Goal: Download file/media

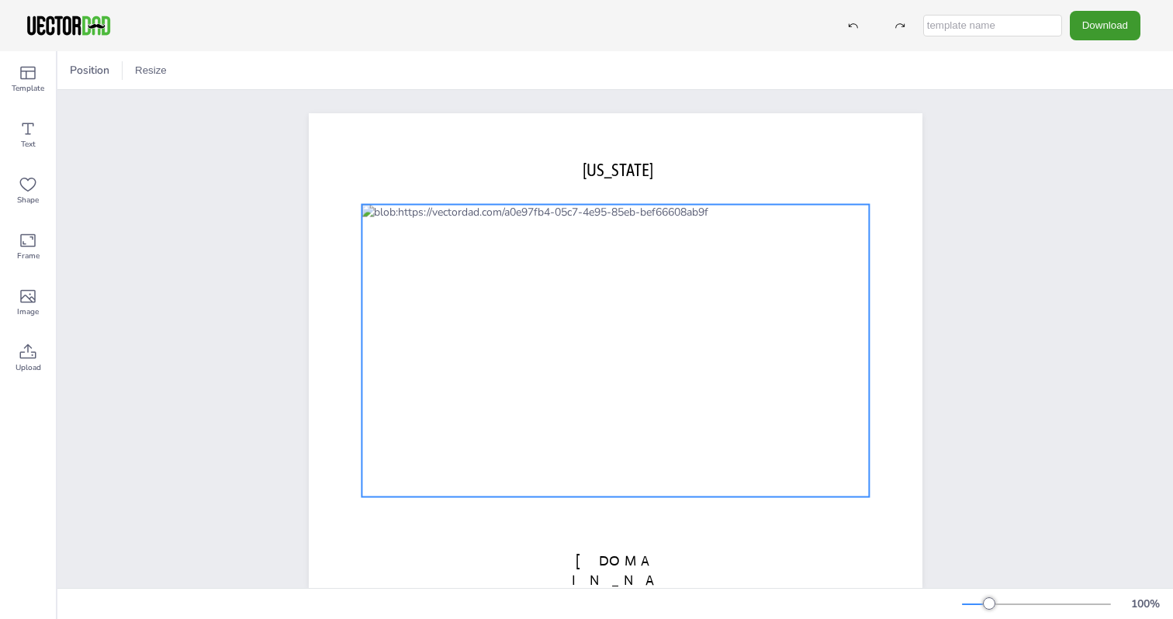
click at [671, 366] on div at bounding box center [616, 351] width 508 height 293
click at [634, 173] on icon at bounding box center [640, 173] width 12 height 2
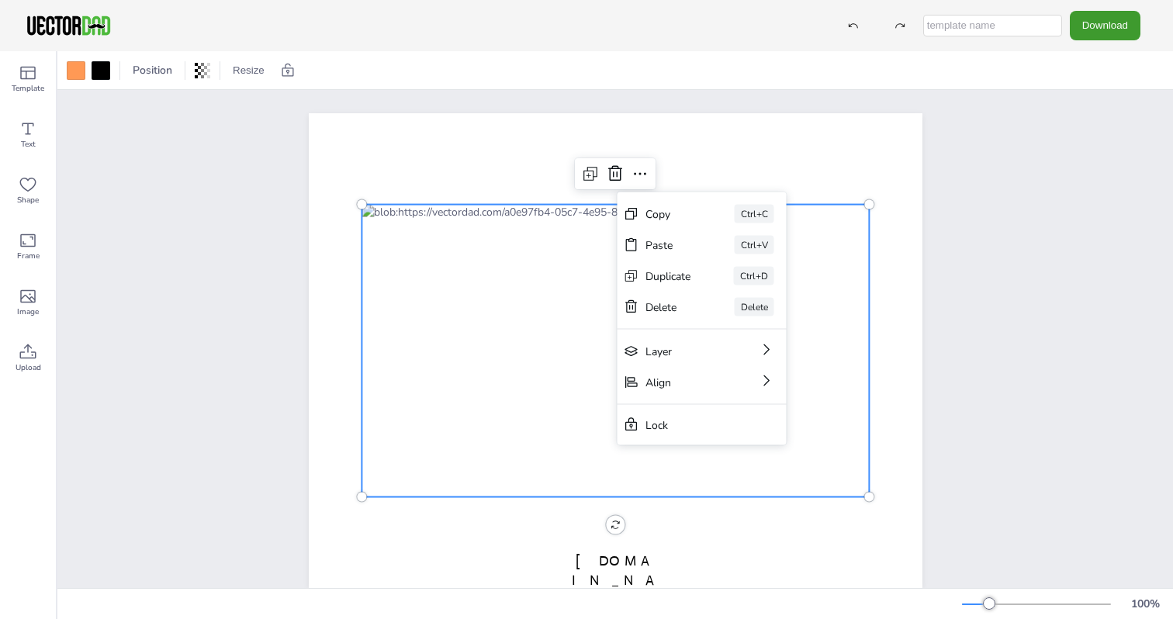
click at [923, 257] on div "[US_STATE] [DOMAIN_NAME]" at bounding box center [616, 350] width 660 height 475
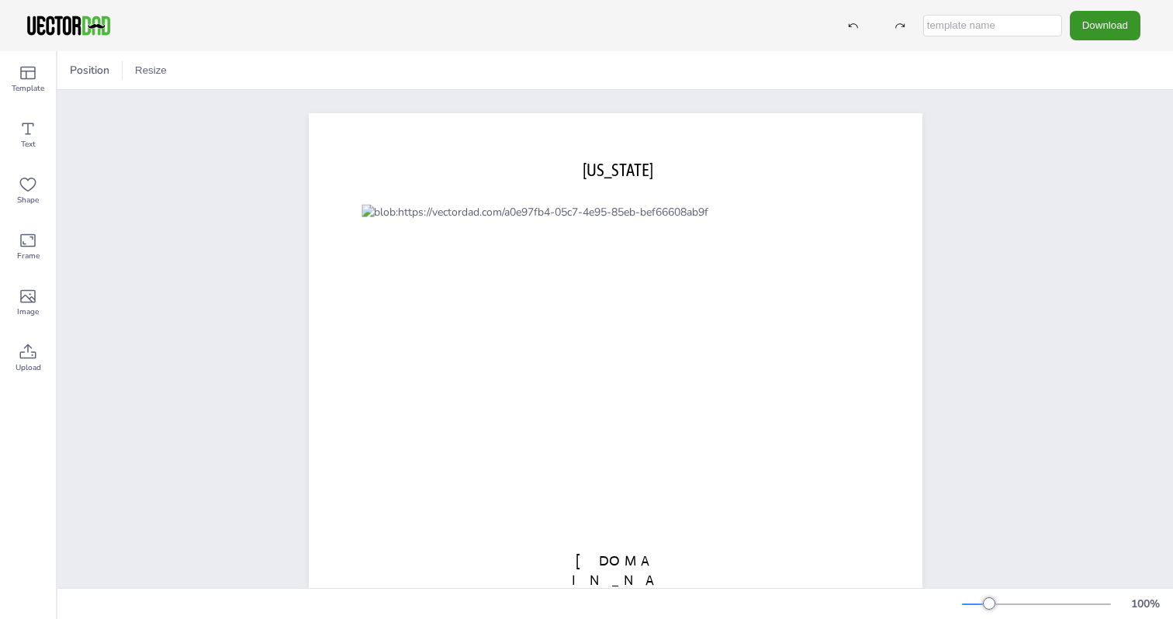
click at [1096, 26] on button "Download" at bounding box center [1105, 25] width 71 height 29
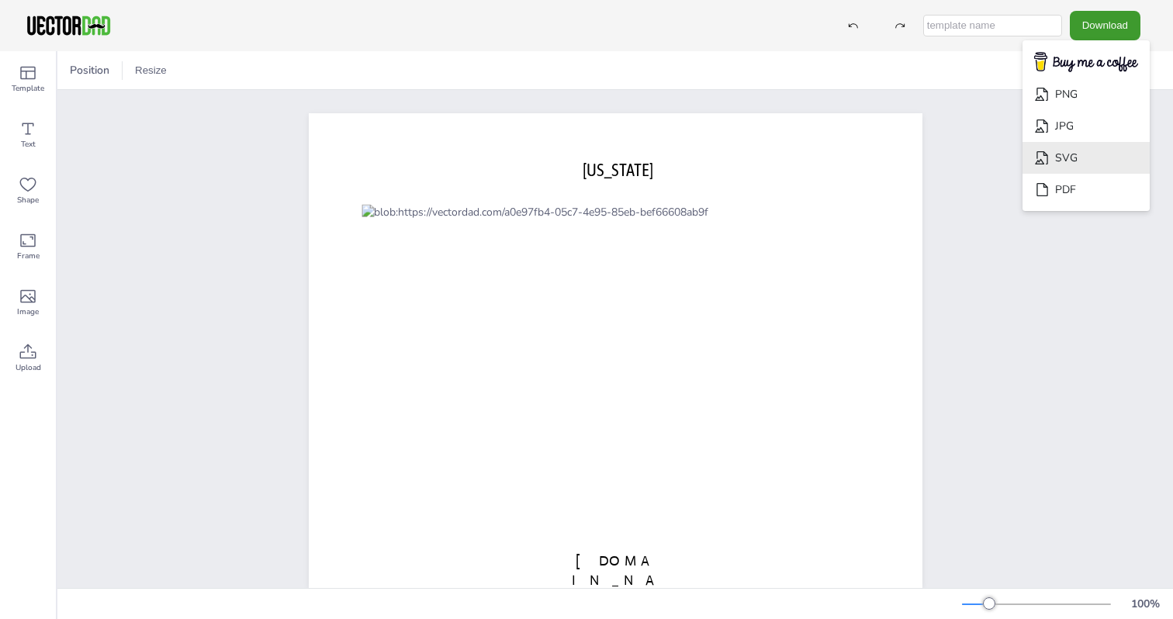
click at [1086, 154] on li "SVG" at bounding box center [1086, 158] width 127 height 32
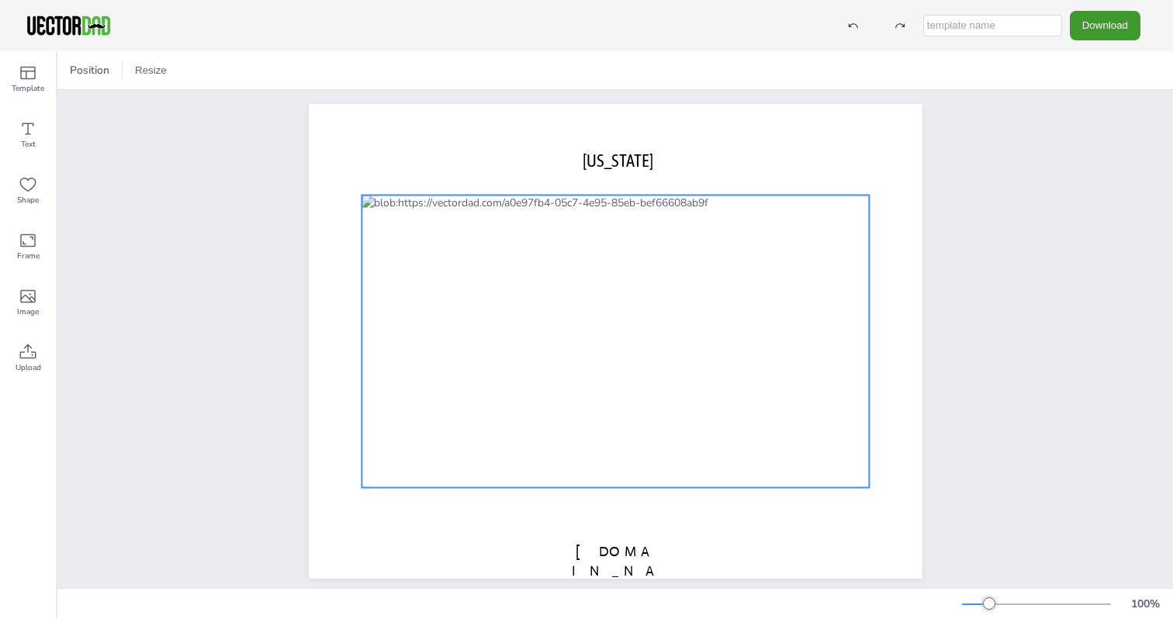
scroll to position [35, 0]
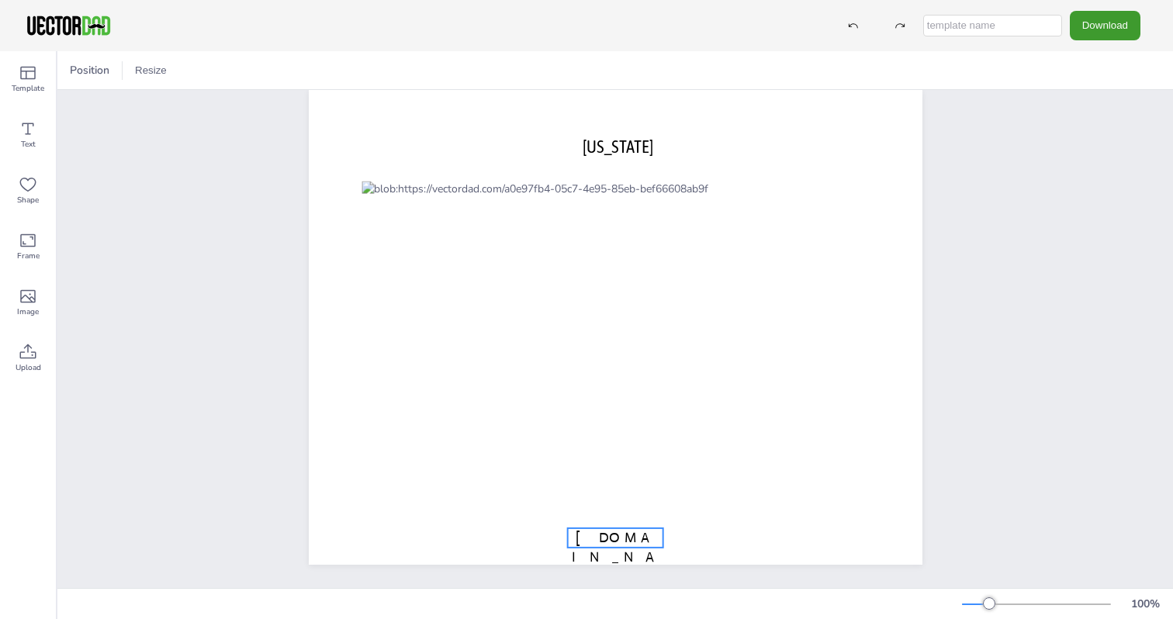
click at [627, 529] on span "[DOMAIN_NAME]" at bounding box center [615, 557] width 87 height 56
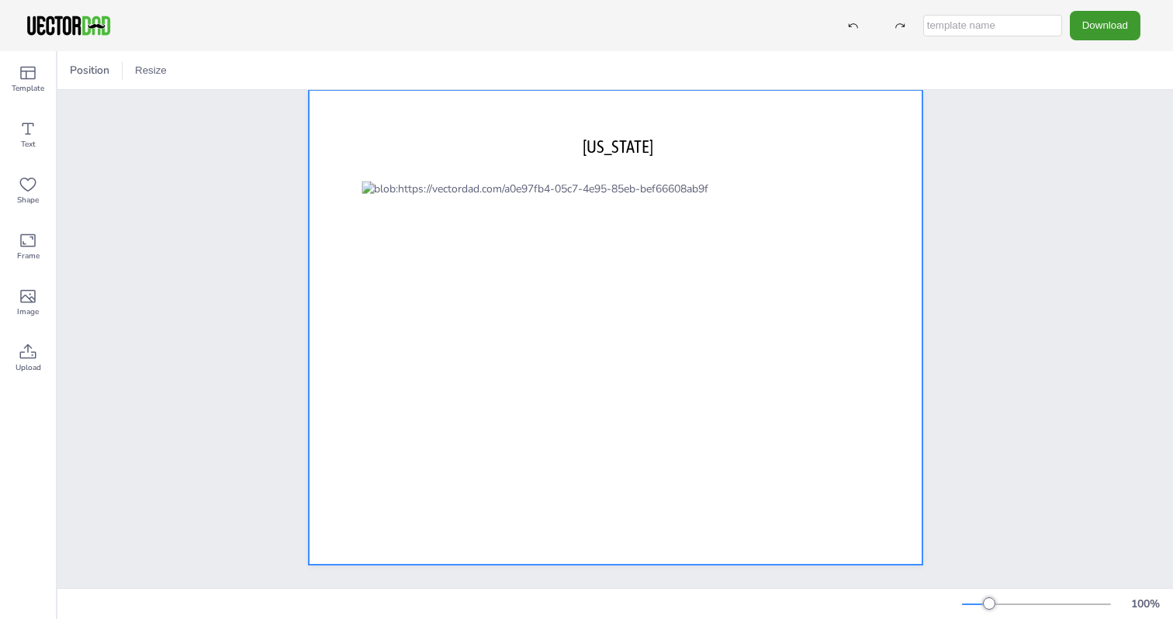
click at [618, 137] on span "[US_STATE]" at bounding box center [618, 147] width 71 height 20
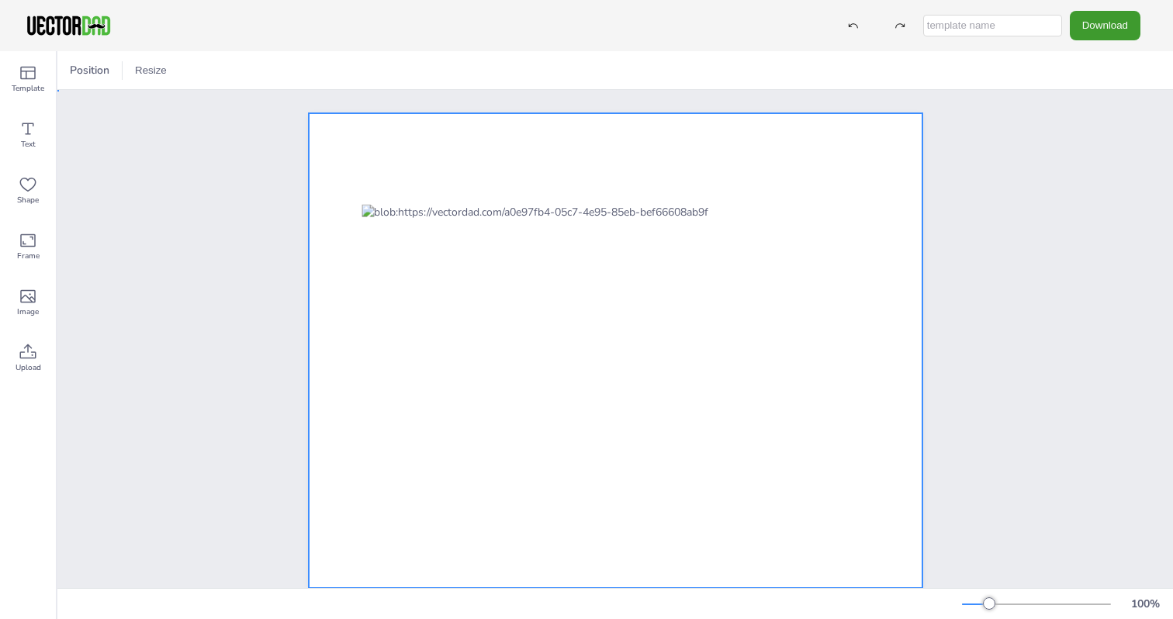
click at [574, 161] on div at bounding box center [616, 350] width 614 height 475
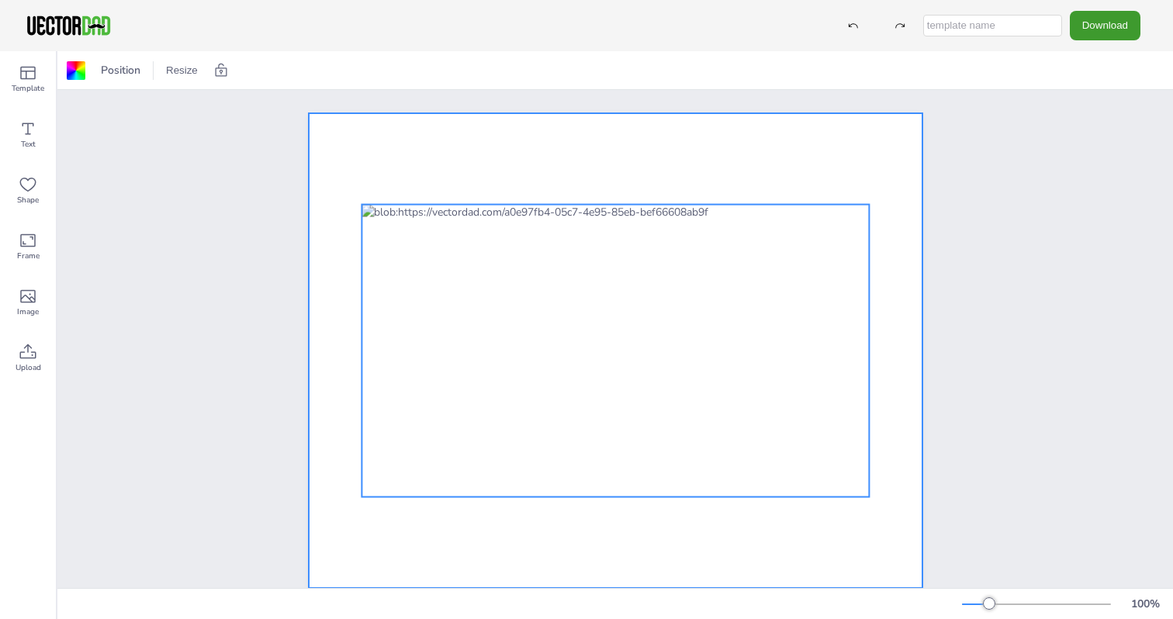
click at [487, 303] on div at bounding box center [616, 351] width 508 height 293
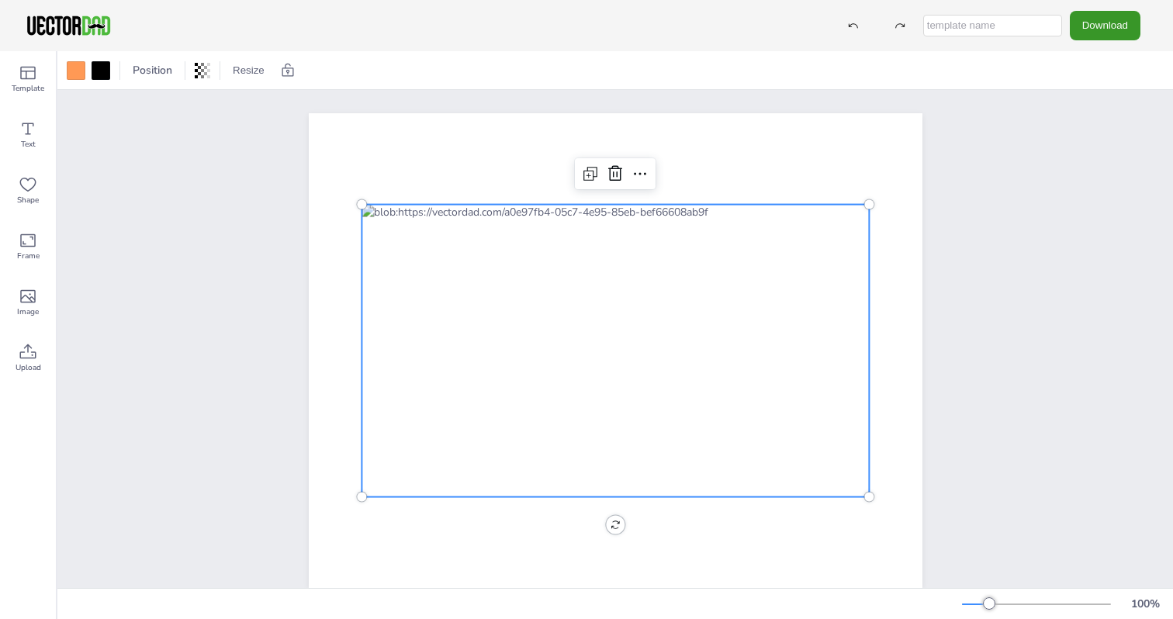
click at [1097, 23] on button "Download" at bounding box center [1105, 25] width 71 height 29
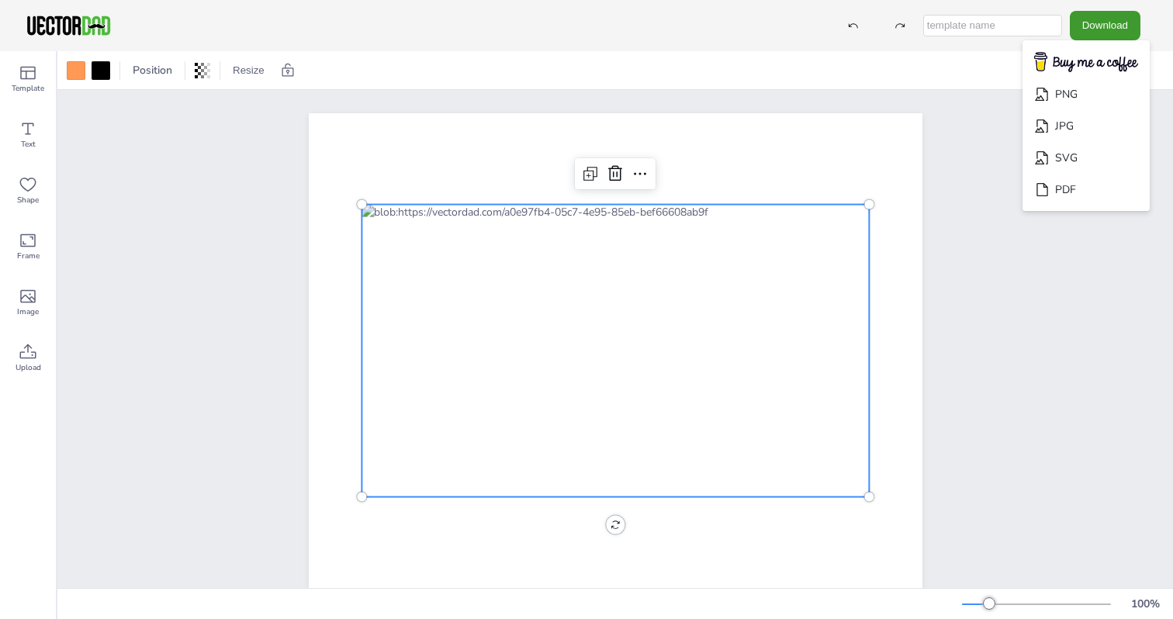
click at [1037, 362] on div at bounding box center [615, 351] width 1116 height 522
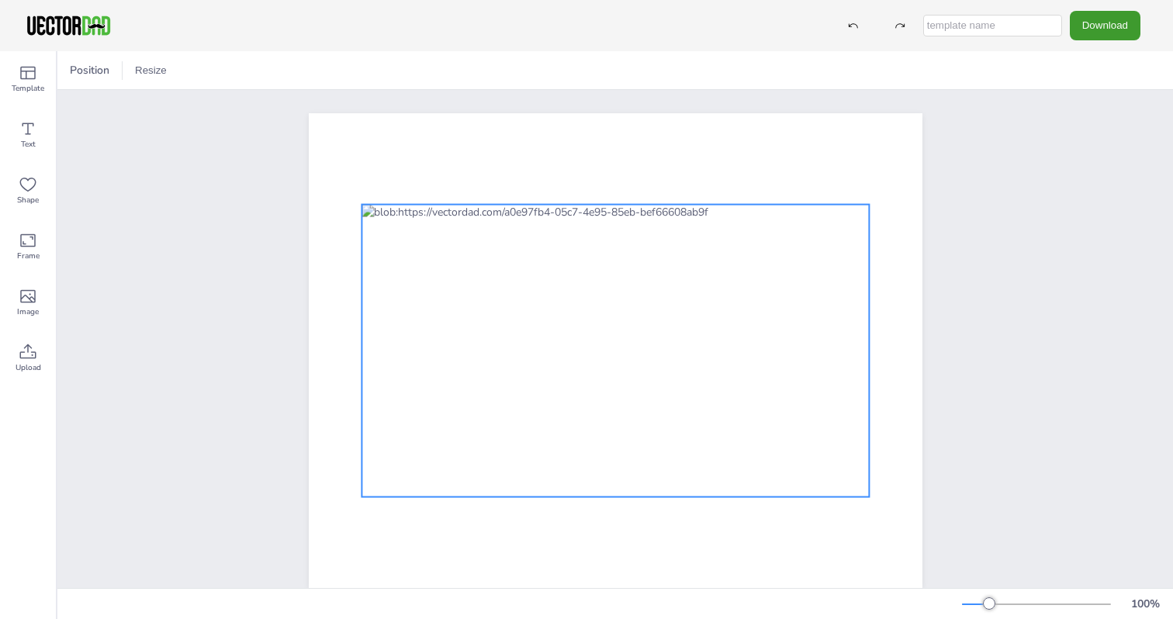
click at [687, 318] on div at bounding box center [616, 351] width 508 height 293
click at [76, 73] on div at bounding box center [76, 70] width 19 height 19
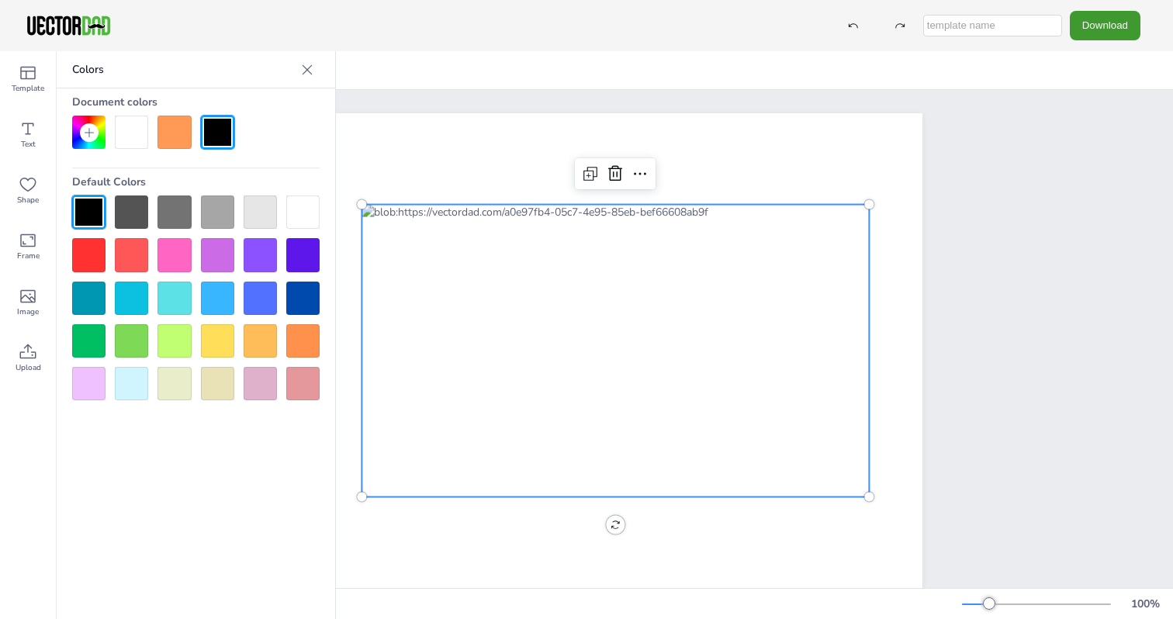
click at [90, 132] on icon at bounding box center [89, 132] width 9 height 9
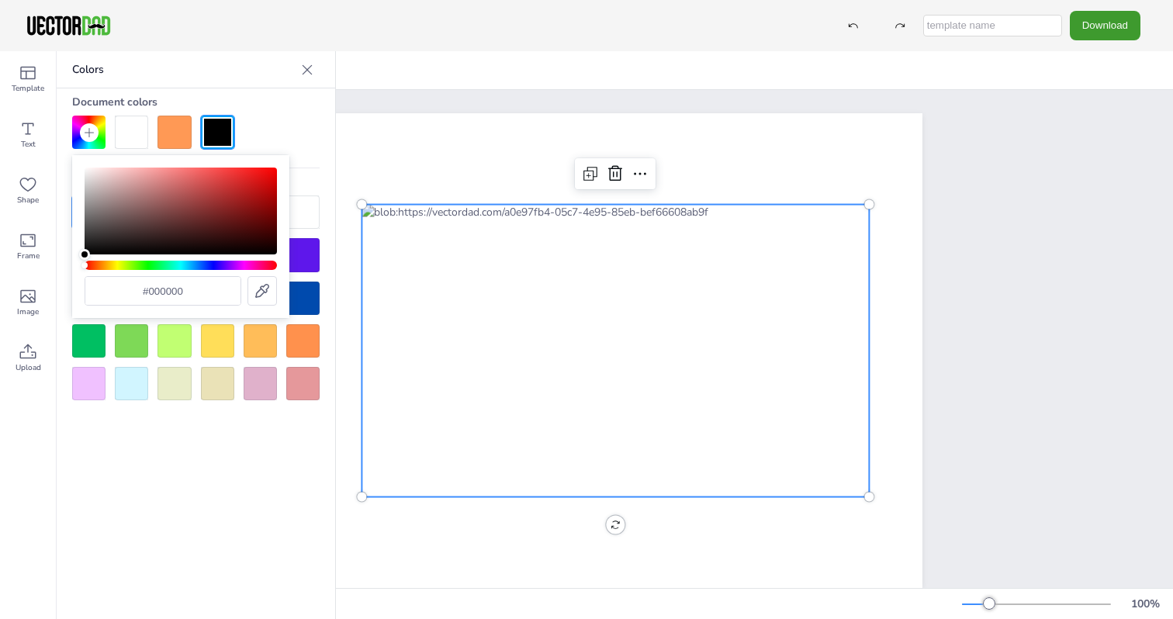
click at [161, 287] on input "#000000" at bounding box center [162, 291] width 155 height 28
paste input "88C98"
type input "#088C98"
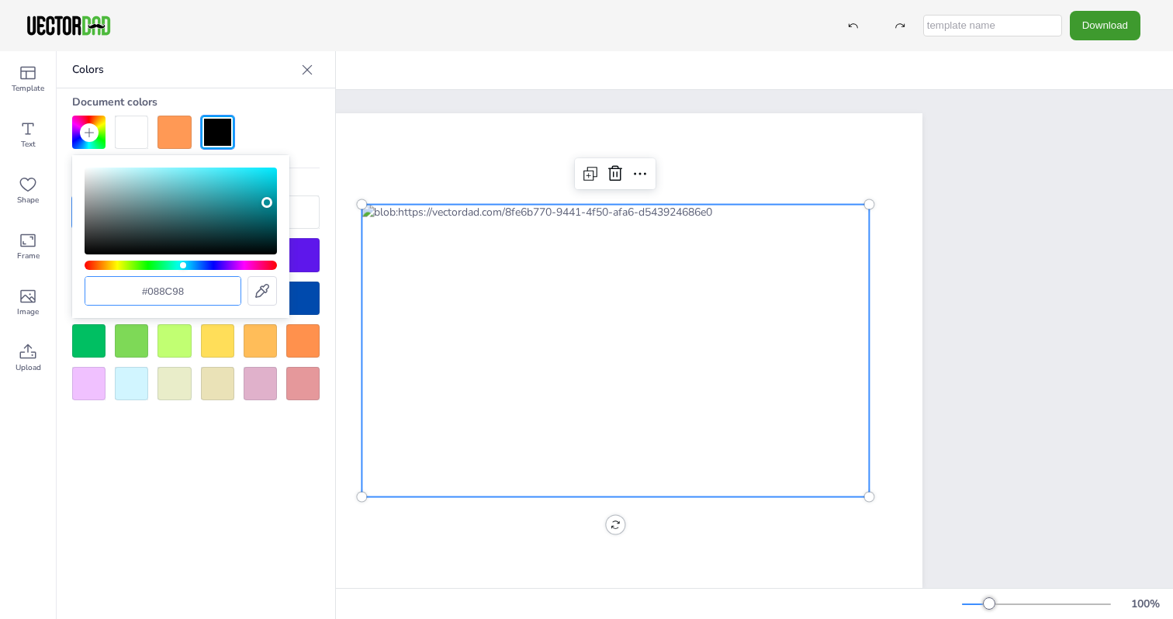
click at [258, 525] on div "Colors Document colors Default Colors" at bounding box center [196, 335] width 279 height 568
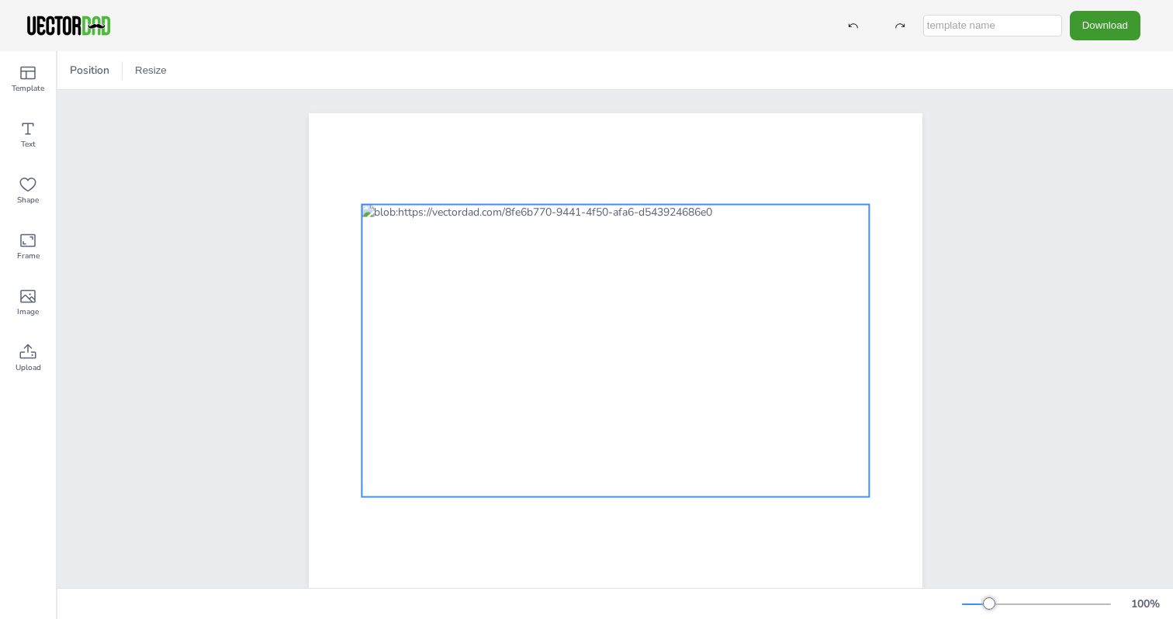
click at [777, 281] on div at bounding box center [616, 351] width 508 height 293
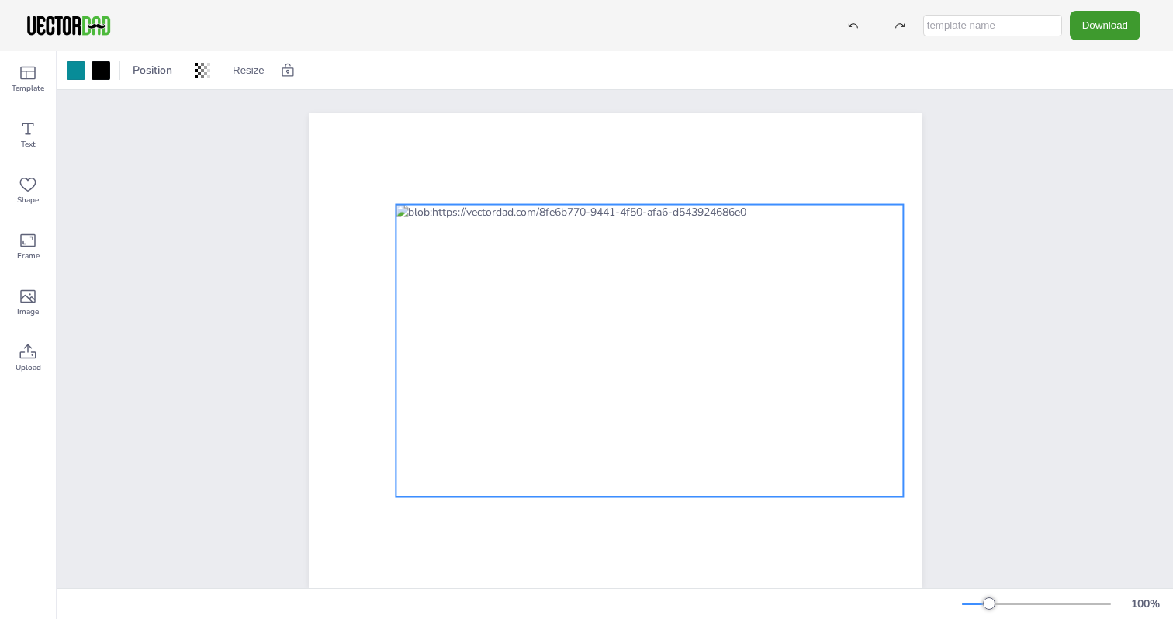
drag, startPoint x: 739, startPoint y: 298, endPoint x: 770, endPoint y: 297, distance: 31.1
click at [770, 297] on div at bounding box center [650, 351] width 508 height 293
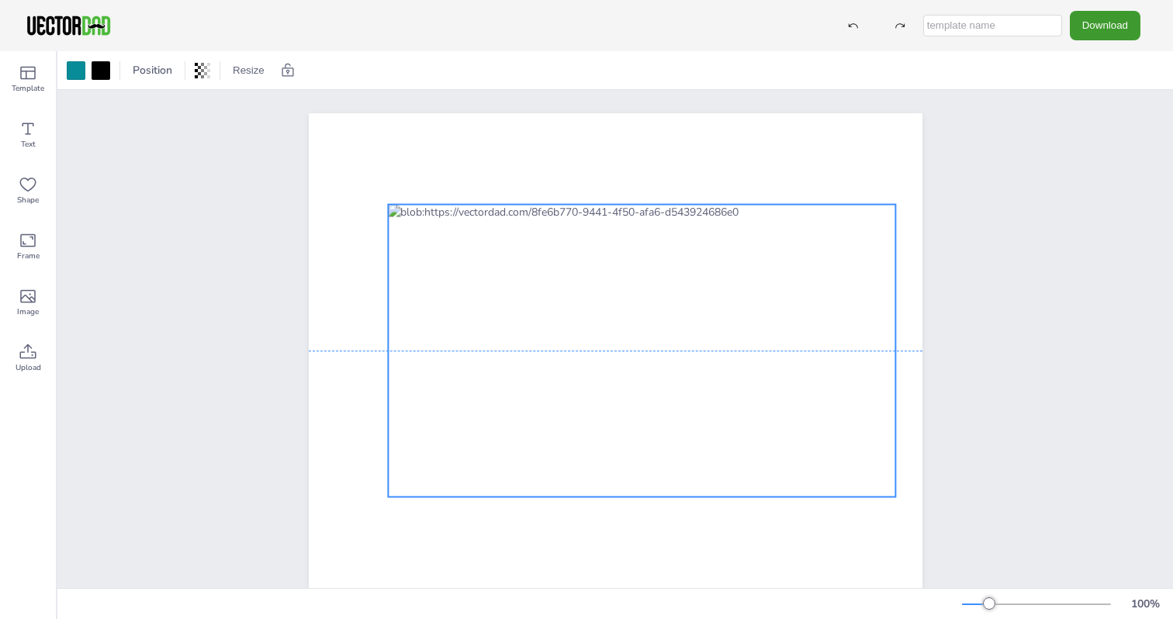
drag, startPoint x: 689, startPoint y: 299, endPoint x: 677, endPoint y: 300, distance: 12.5
click at [677, 300] on div at bounding box center [642, 351] width 508 height 293
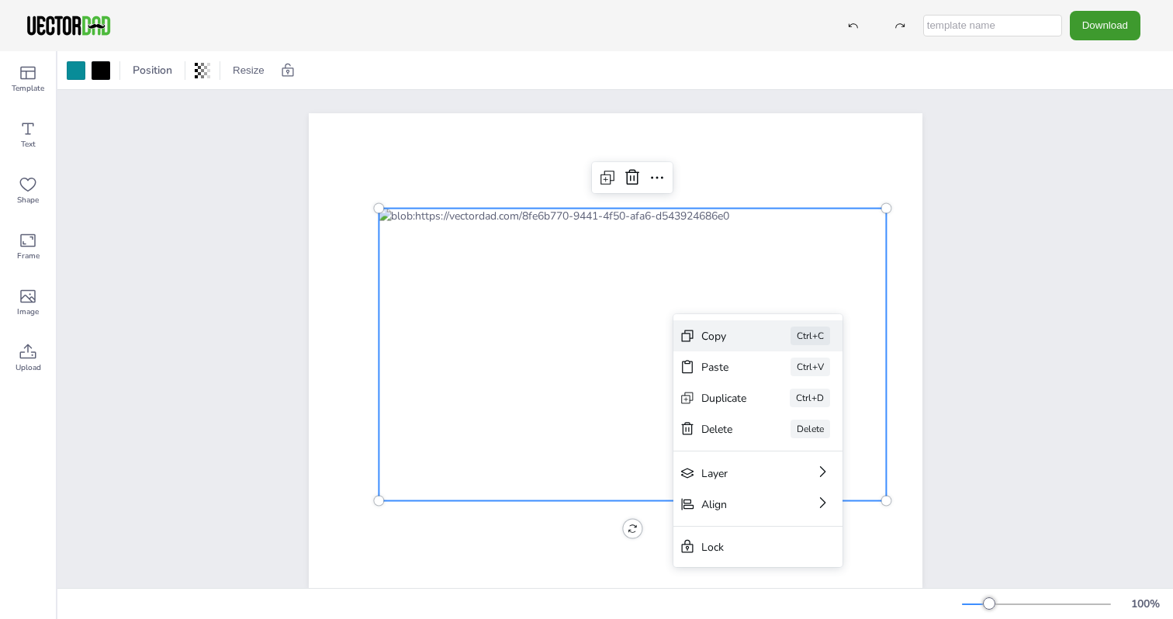
click at [722, 338] on div "Copy" at bounding box center [725, 336] width 46 height 15
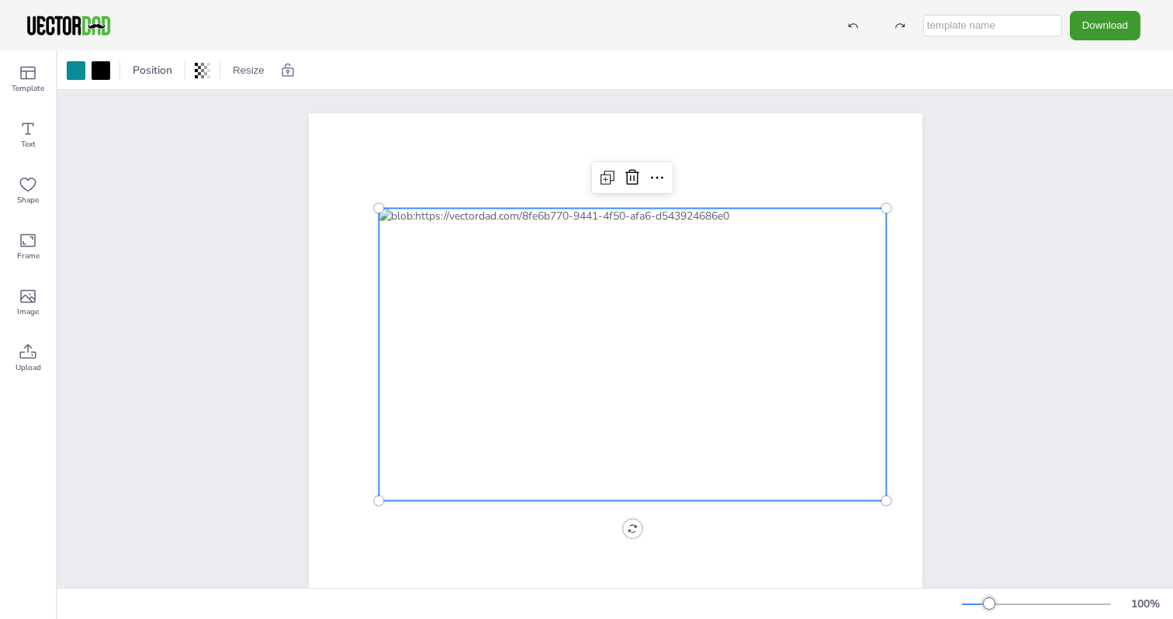
scroll to position [35, 0]
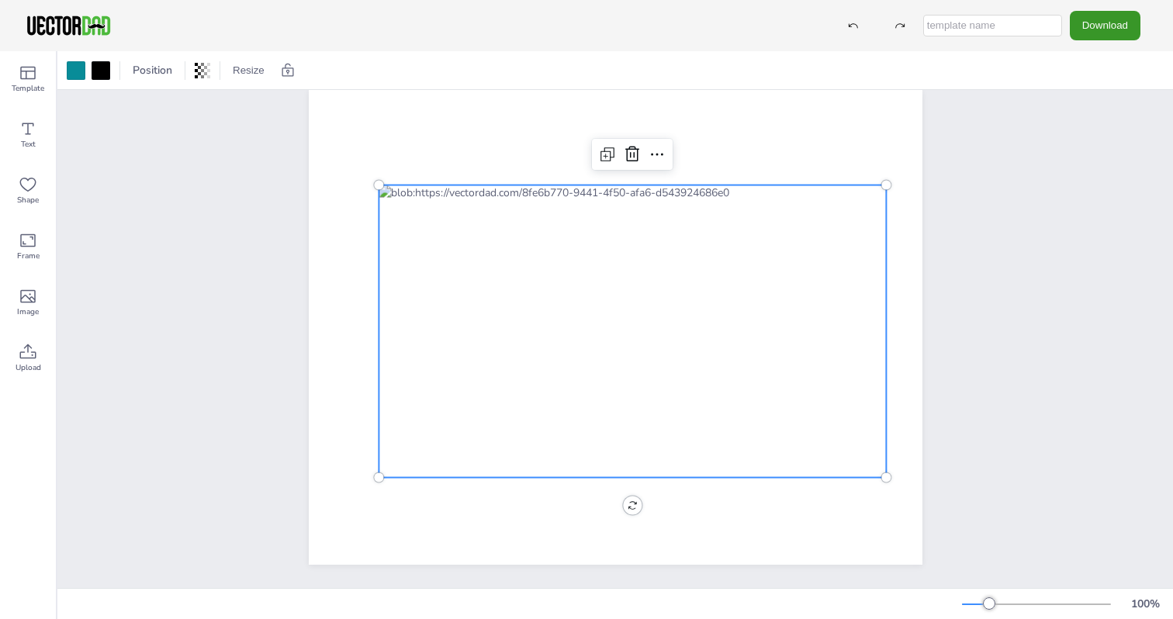
click at [1099, 27] on button "Download" at bounding box center [1105, 25] width 71 height 29
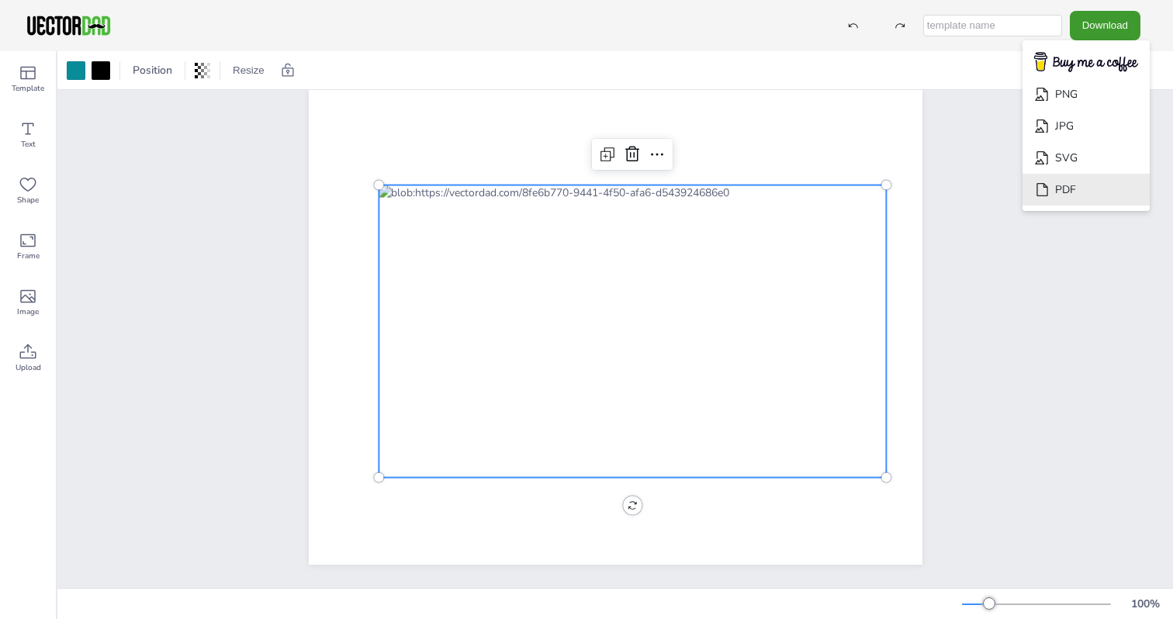
click at [1099, 188] on li "PDF" at bounding box center [1086, 190] width 127 height 32
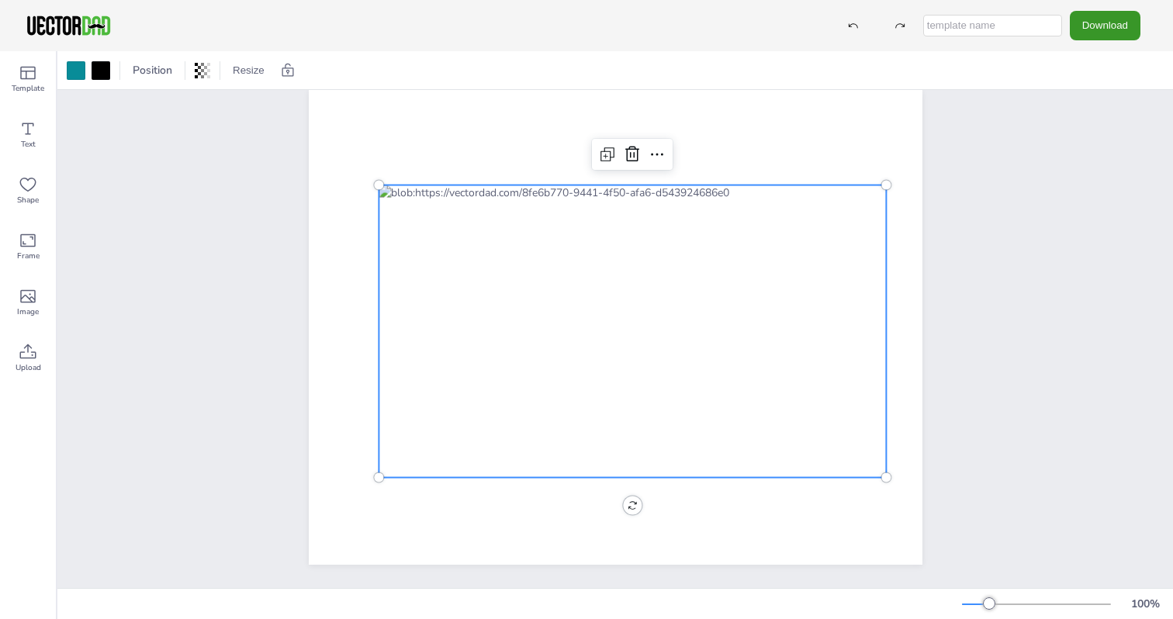
click at [1102, 26] on button "Download" at bounding box center [1105, 25] width 71 height 29
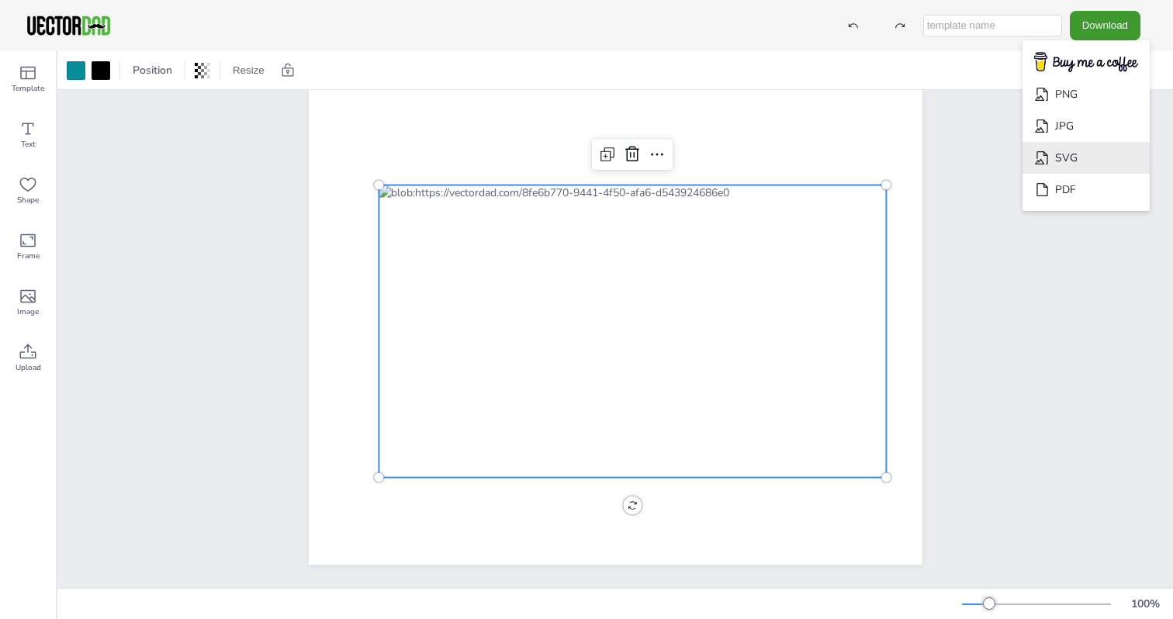
click at [1096, 160] on li "SVG" at bounding box center [1086, 158] width 127 height 32
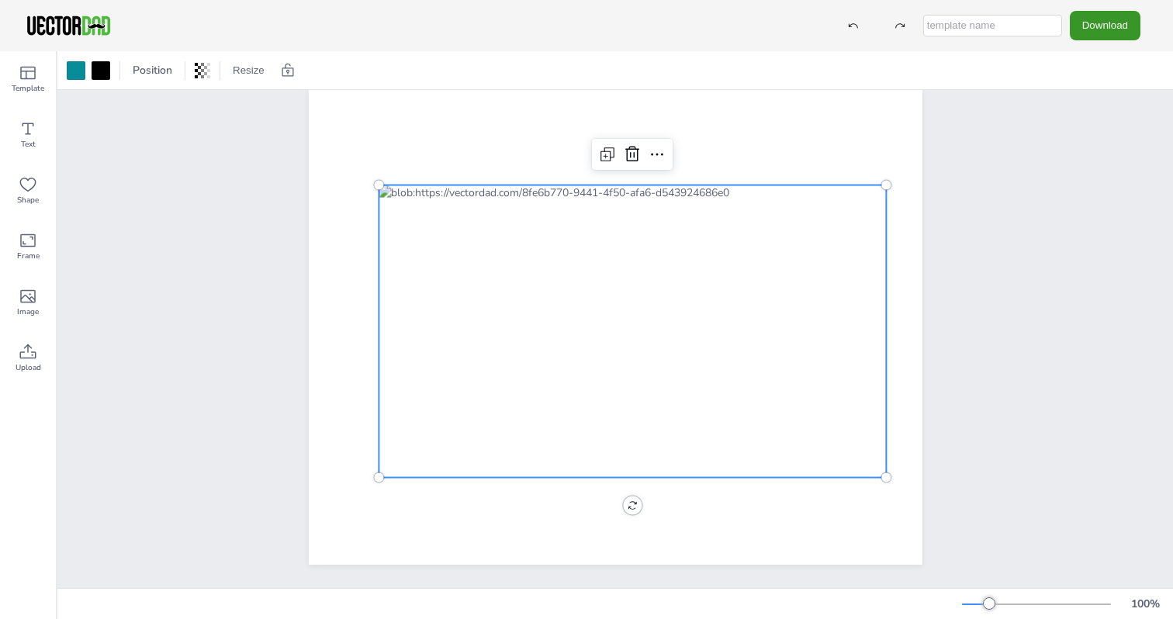
click at [1087, 32] on button "Download" at bounding box center [1105, 25] width 71 height 29
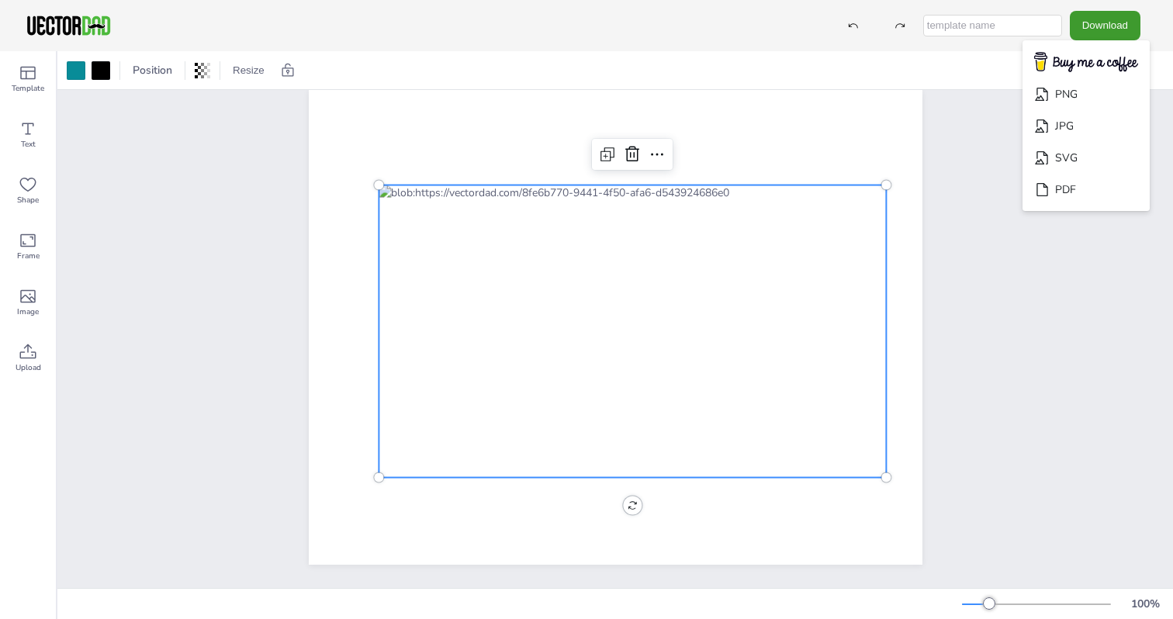
click at [1034, 404] on div at bounding box center [615, 328] width 1116 height 522
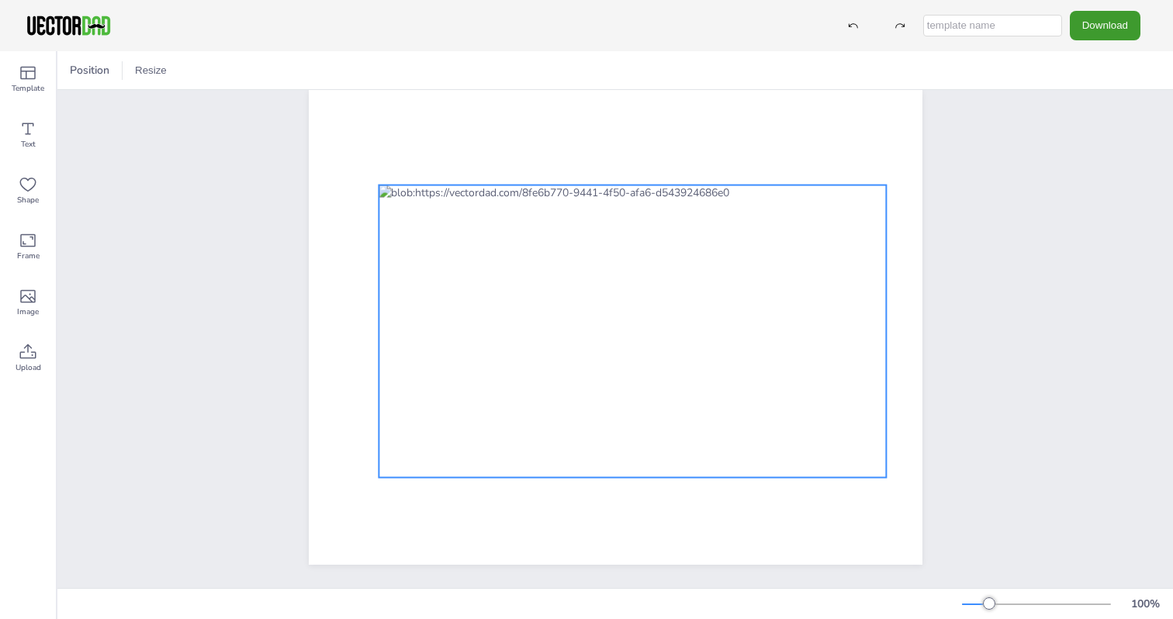
click at [729, 322] on div at bounding box center [633, 331] width 508 height 293
click at [651, 153] on icon at bounding box center [657, 154] width 12 height 2
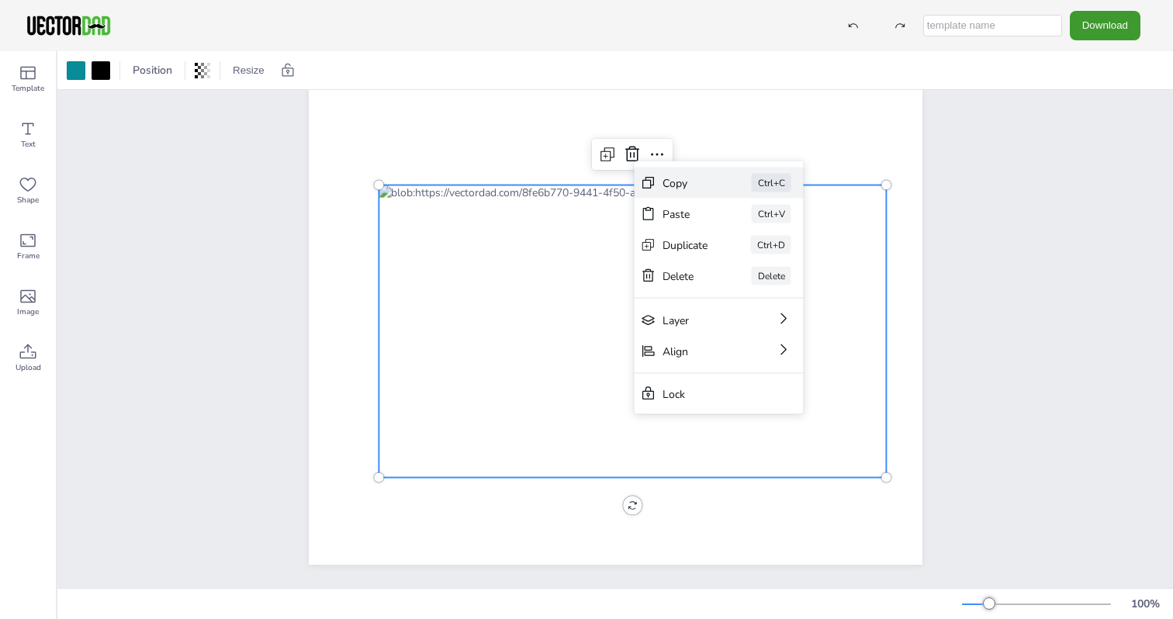
click at [667, 186] on div "Copy" at bounding box center [686, 182] width 46 height 15
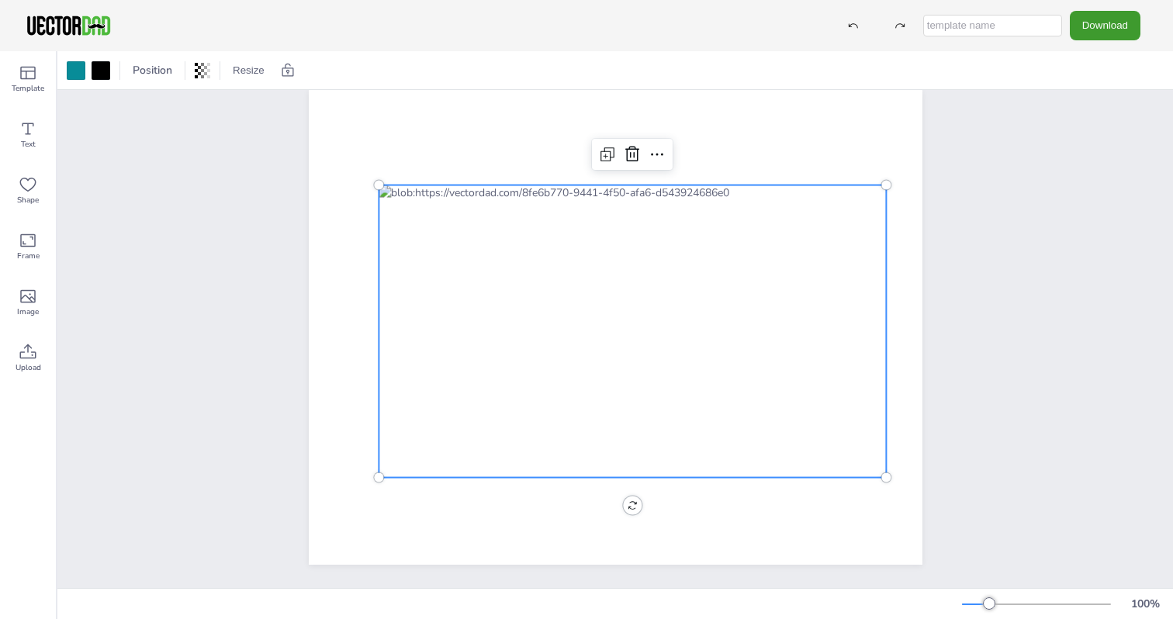
click at [623, 298] on div at bounding box center [633, 331] width 508 height 293
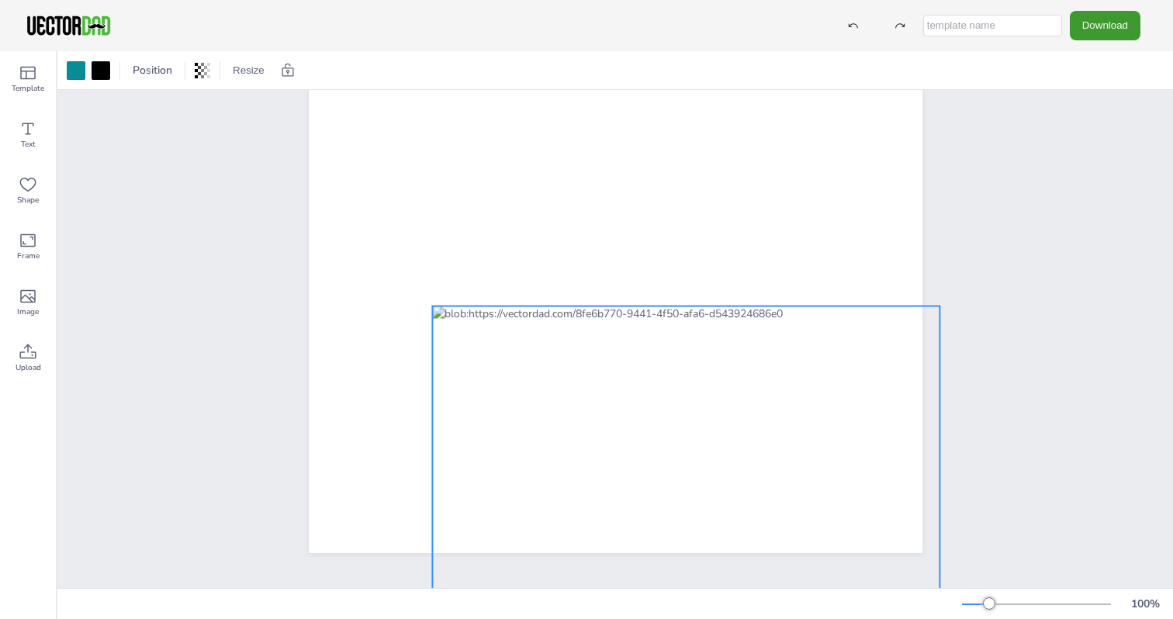
drag, startPoint x: 623, startPoint y: 298, endPoint x: 679, endPoint y: 434, distance: 146.9
click at [678, 433] on div at bounding box center [686, 453] width 508 height 293
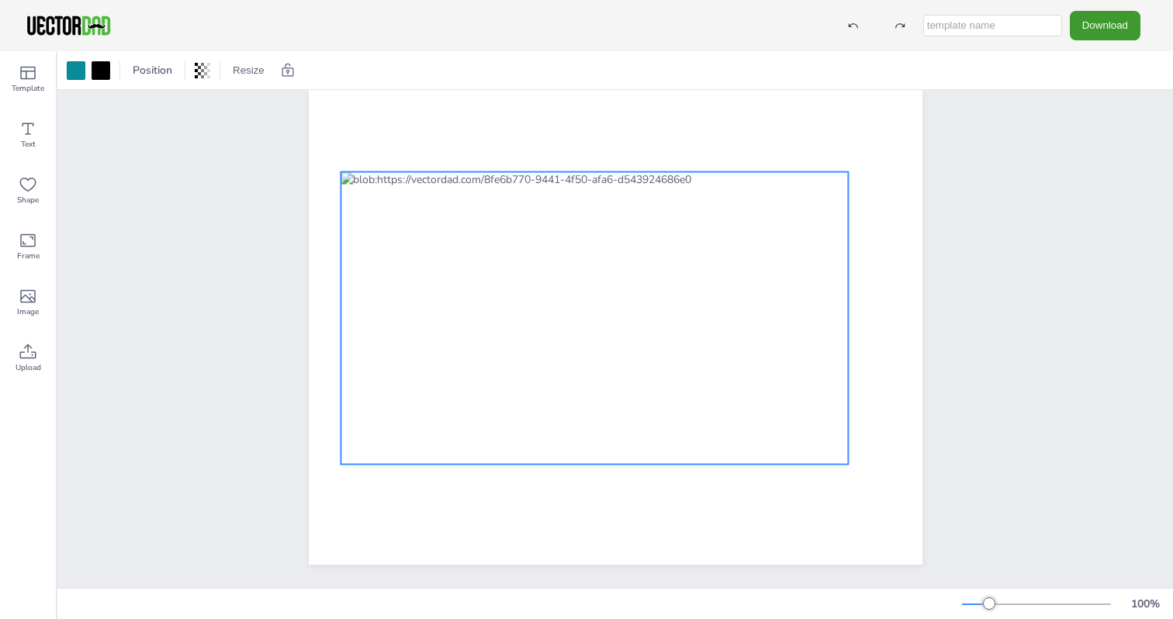
drag, startPoint x: 689, startPoint y: 436, endPoint x: 600, endPoint y: 272, distance: 187.2
click at [592, 272] on div at bounding box center [595, 318] width 508 height 293
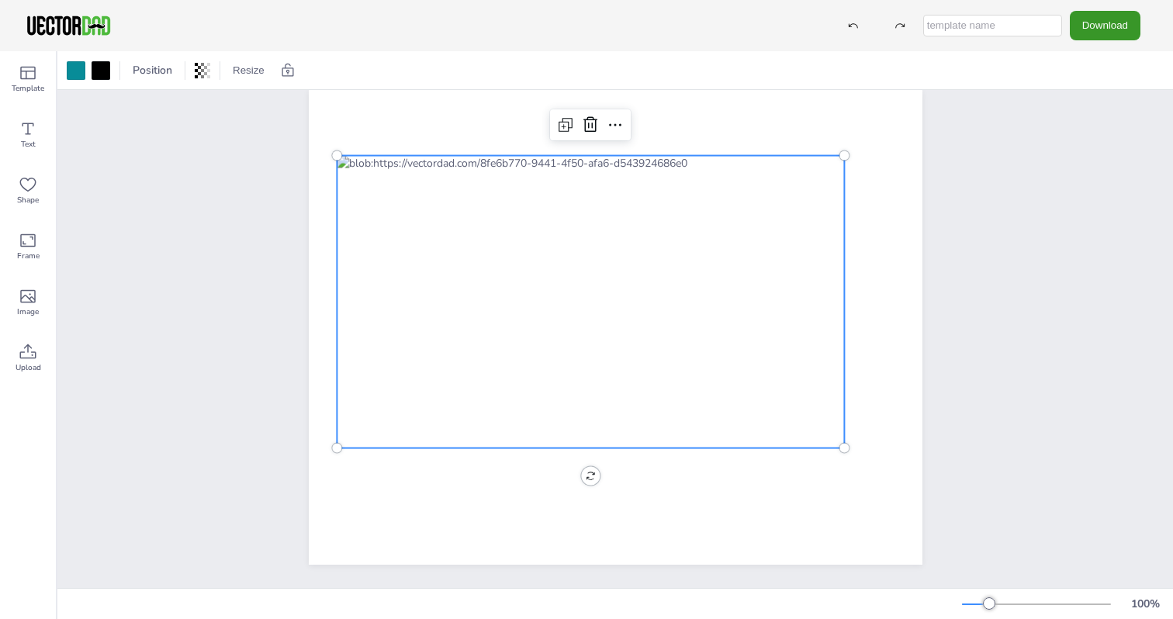
click at [1091, 27] on button "Download" at bounding box center [1105, 25] width 71 height 29
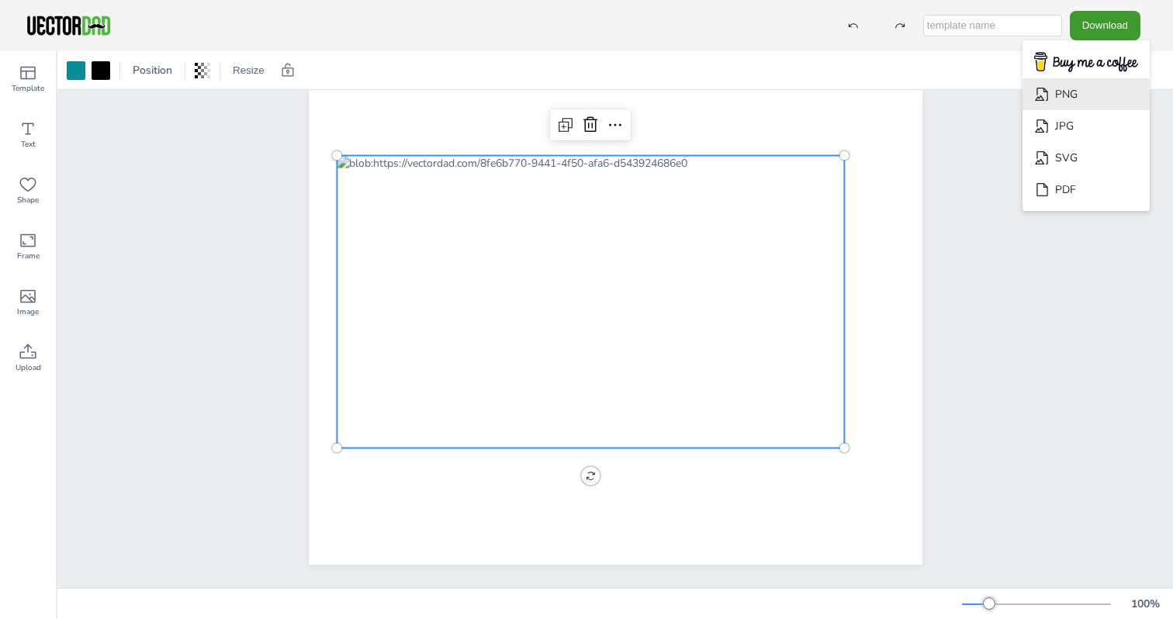
click at [1090, 95] on li "PNG" at bounding box center [1086, 94] width 127 height 32
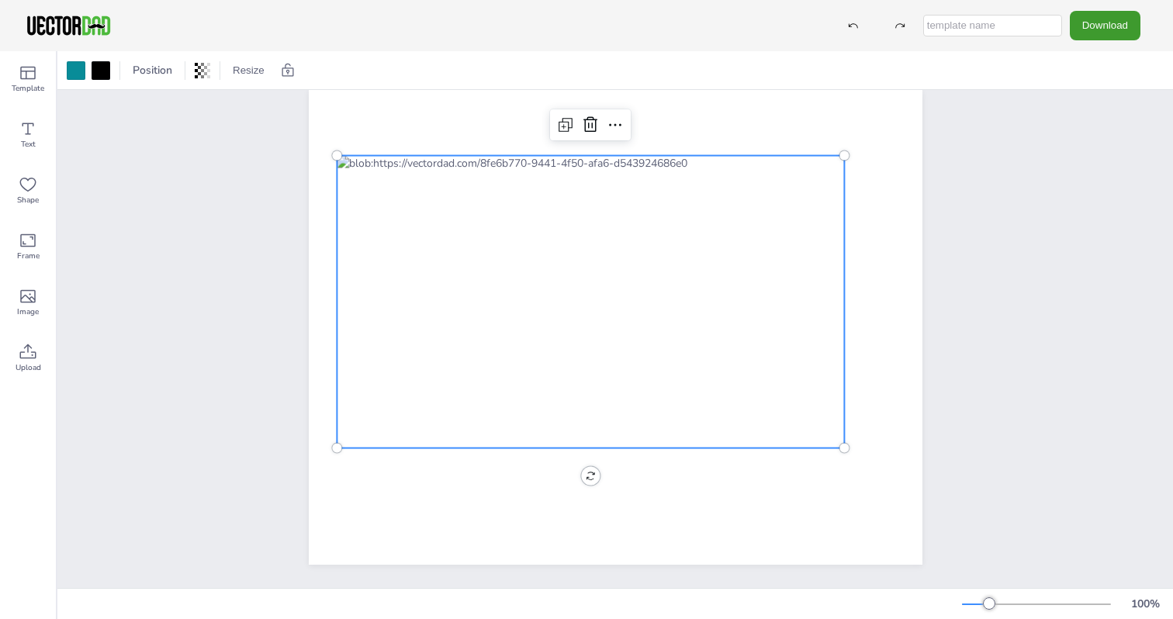
scroll to position [0, 0]
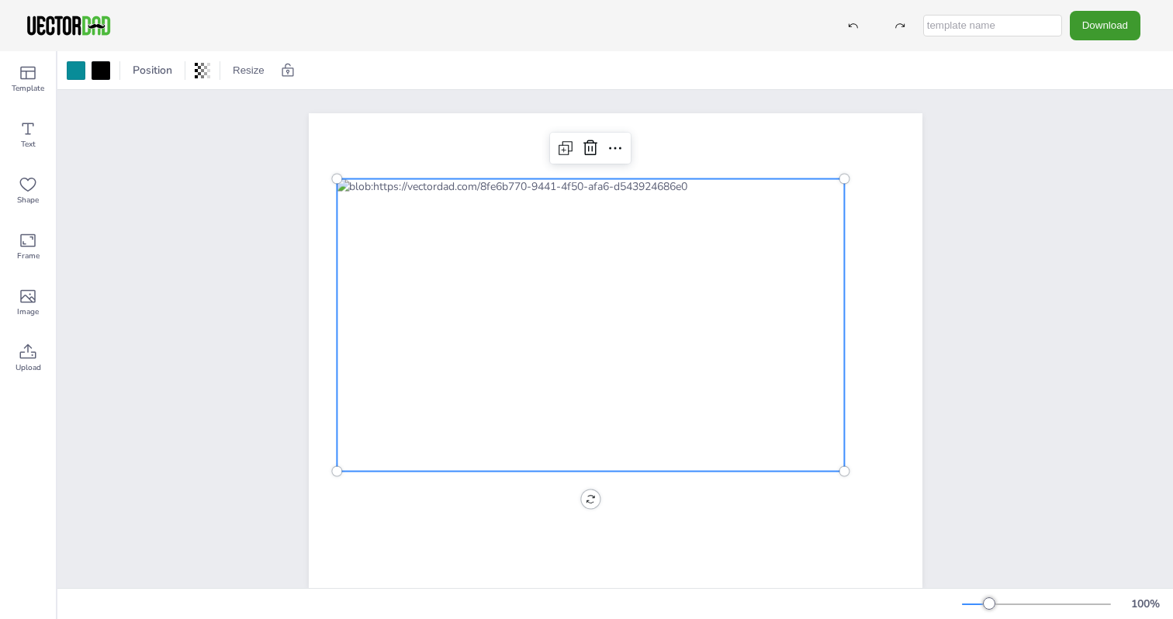
click at [593, 249] on div at bounding box center [591, 325] width 508 height 293
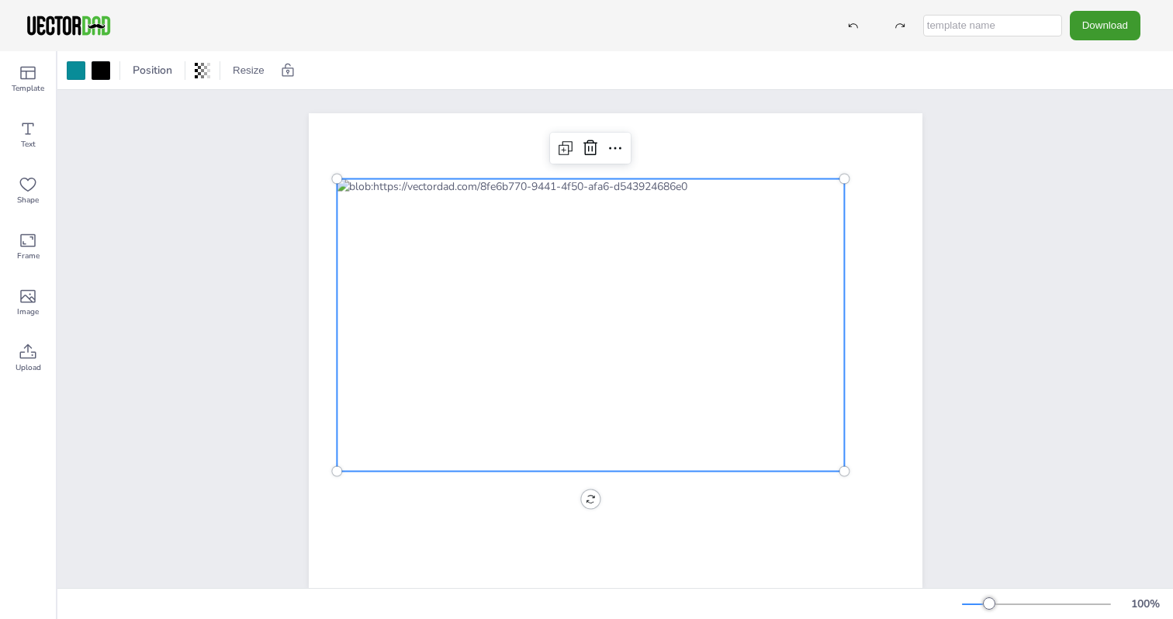
click at [593, 249] on div at bounding box center [591, 325] width 508 height 293
